Goal: Find specific page/section: Find specific page/section

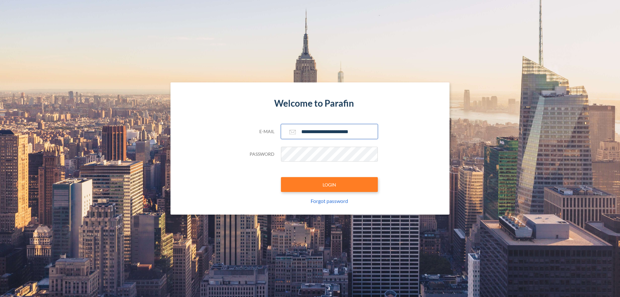
type input "**********"
click at [330, 184] on button "LOGIN" at bounding box center [329, 184] width 97 height 15
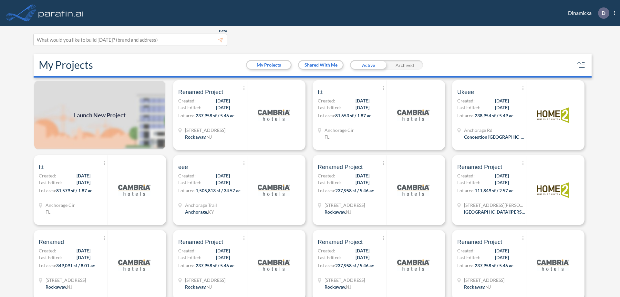
scroll to position [2, 0]
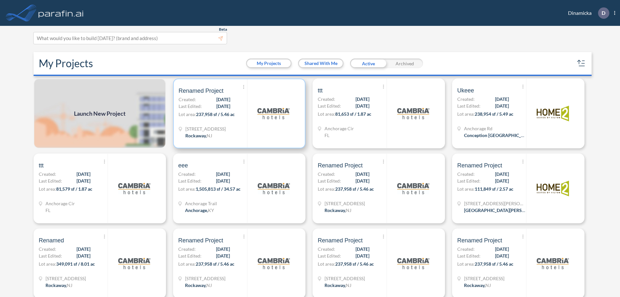
click at [238, 113] on p "Lot area: 237,958 sf / 5.46 ac" at bounding box center [213, 115] width 68 height 9
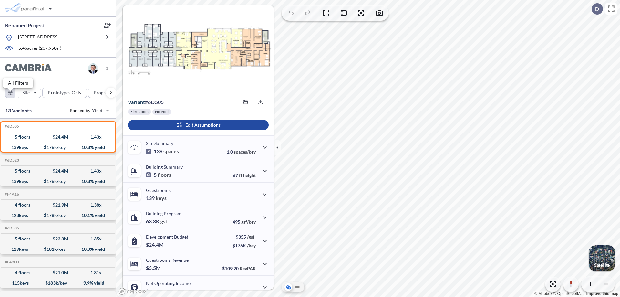
click at [10, 97] on div "button" at bounding box center [10, 93] width 10 height 10
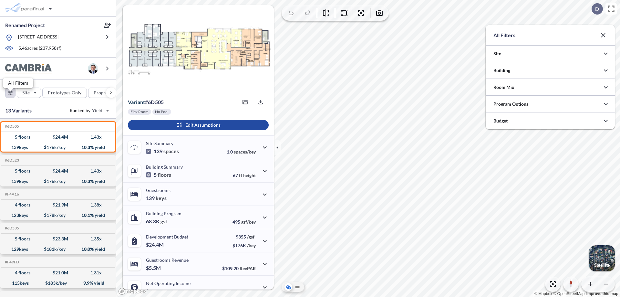
scroll to position [323063, 322934]
click at [550, 104] on div at bounding box center [550, 104] width 129 height 16
